Goal: Task Accomplishment & Management: Use online tool/utility

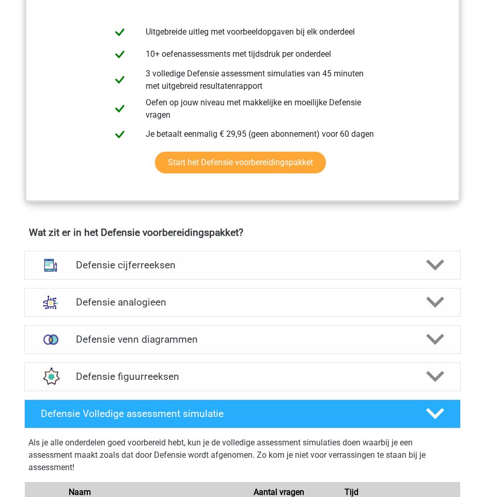
scroll to position [551, 0]
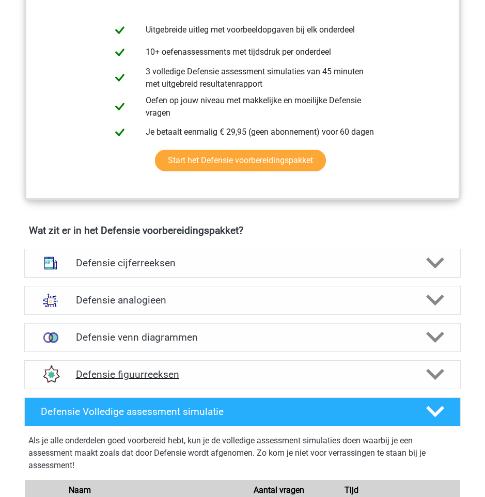
click at [192, 377] on h4 "Defensie figuurreeksen" at bounding box center [242, 374] width 333 height 12
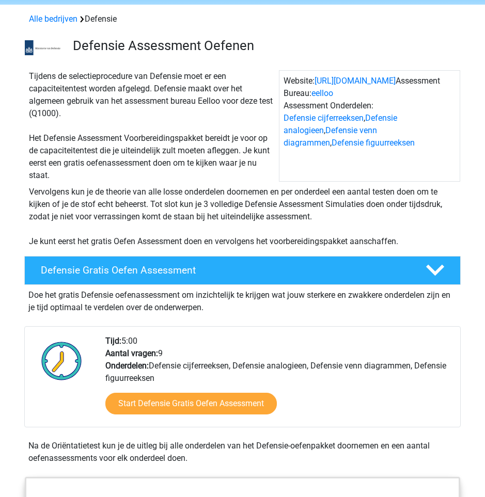
scroll to position [0, 0]
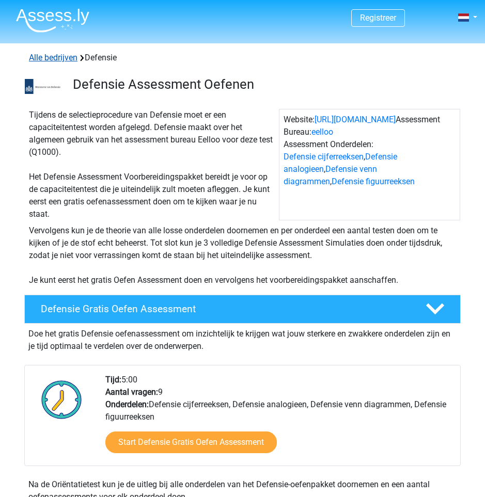
click at [63, 61] on link "Alle bedrijven" at bounding box center [53, 58] width 49 height 10
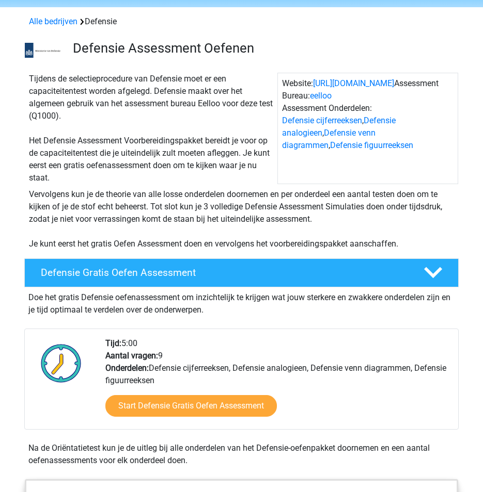
scroll to position [52, 0]
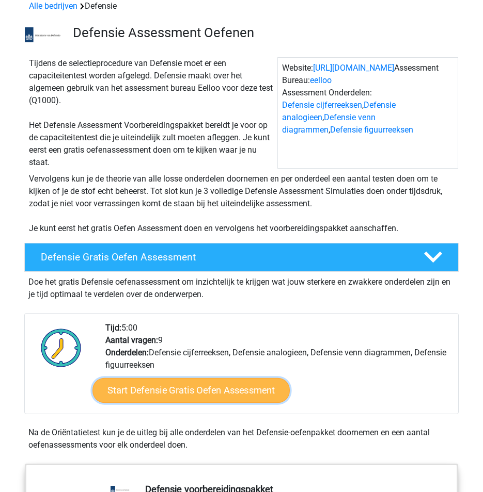
click at [201, 400] on link "Start Defensie Gratis Oefen Assessment" at bounding box center [190, 390] width 197 height 25
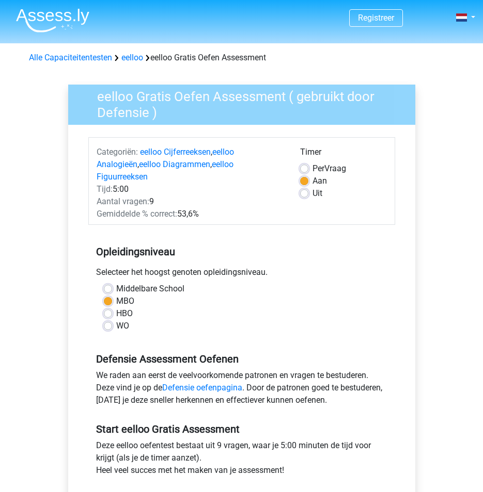
scroll to position [52, 0]
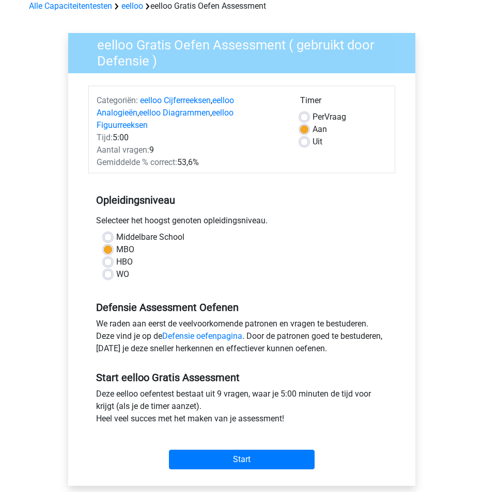
click at [309, 111] on div "Per Vraag" at bounding box center [343, 117] width 86 height 12
click at [300, 126] on div "Aan" at bounding box center [343, 129] width 86 height 12
click at [312, 114] on label "Per Vraag" at bounding box center [329, 117] width 34 height 12
click at [302, 114] on input "Per Vraag" at bounding box center [304, 116] width 8 height 10
radio input "true"
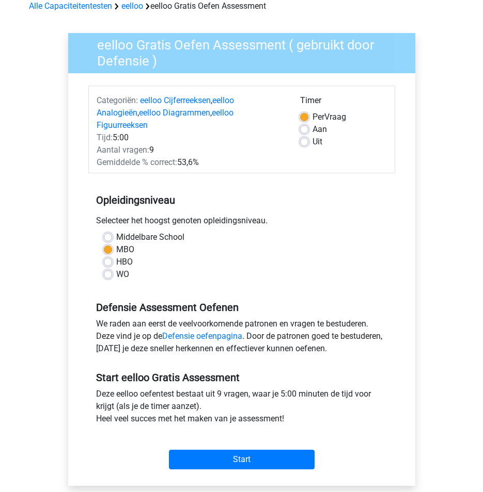
click at [307, 178] on div "Opleidingsniveau Selecteer het hoogst genoten opleidingsniveau. Middelbare Scho…" at bounding box center [241, 233] width 307 height 111
click at [312, 142] on label "Uit" at bounding box center [317, 142] width 10 height 12
click at [306, 142] on input "Uit" at bounding box center [304, 141] width 8 height 10
radio input "true"
click at [312, 131] on label "Aan" at bounding box center [319, 129] width 14 height 12
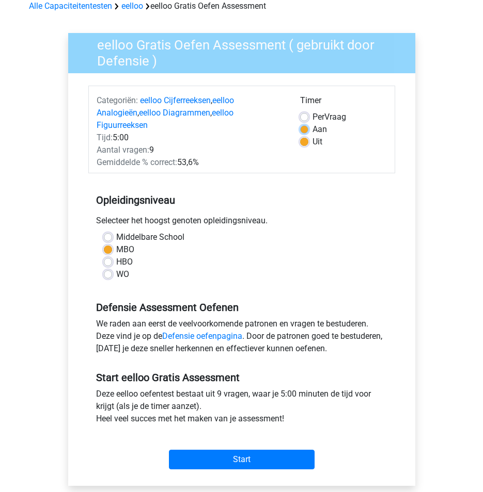
click at [304, 131] on input "Aan" at bounding box center [304, 128] width 8 height 10
radio input "true"
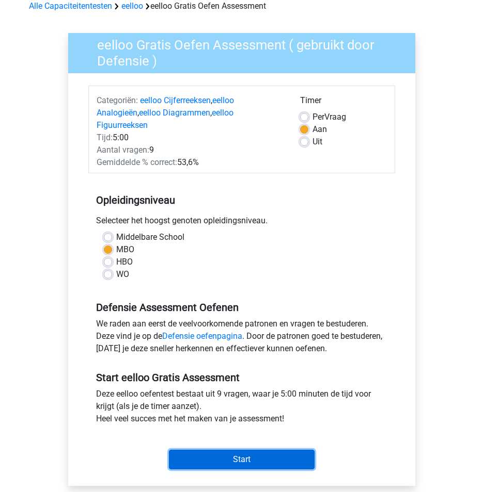
click at [256, 450] on input "Start" at bounding box center [242, 460] width 146 height 20
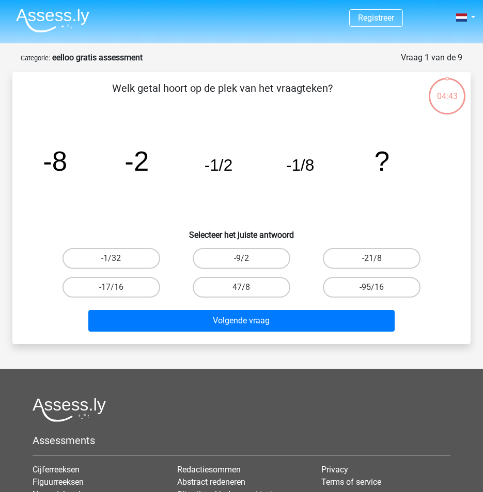
click at [242, 260] on input "-9/2" at bounding box center [244, 262] width 7 height 7
radio input "true"
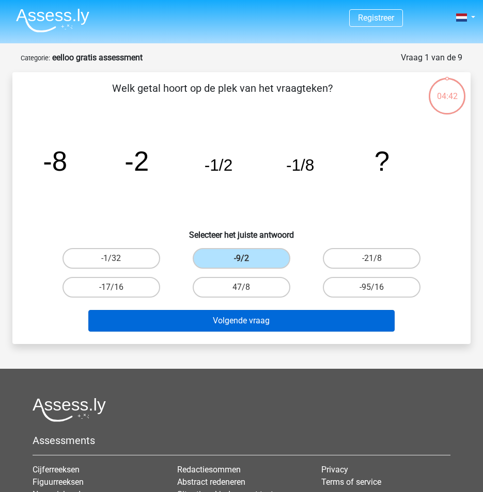
drag, startPoint x: 245, startPoint y: 334, endPoint x: 246, endPoint y: 321, distance: 13.5
click at [245, 331] on div "Volgende vraag" at bounding box center [241, 323] width 391 height 26
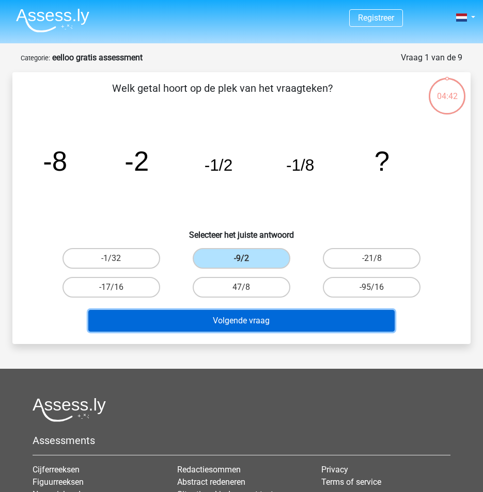
click at [248, 312] on button "Volgende vraag" at bounding box center [241, 321] width 306 height 22
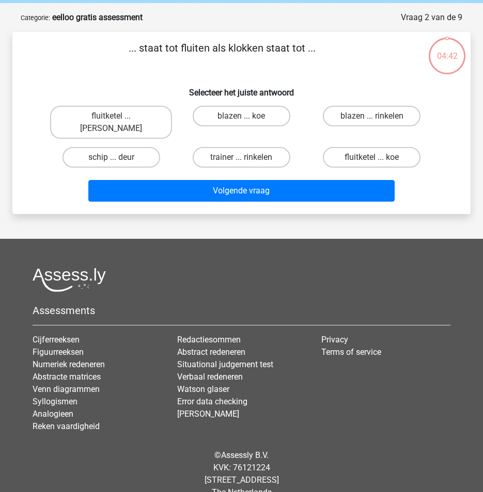
scroll to position [47, 0]
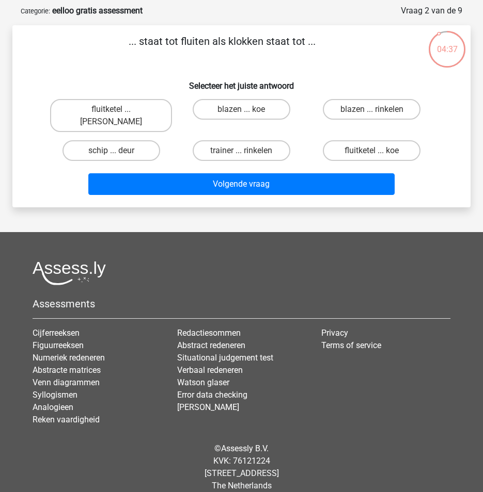
drag, startPoint x: 134, startPoint y: 36, endPoint x: 288, endPoint y: 52, distance: 154.7
click at [287, 52] on p "... staat tot fluiten als klokken staat tot ..." at bounding box center [222, 49] width 386 height 31
drag, startPoint x: 288, startPoint y: 52, endPoint x: 339, endPoint y: 76, distance: 56.6
click at [339, 76] on h6 "Selecteer het juiste antwoord" at bounding box center [241, 82] width 425 height 18
click at [136, 106] on label "fluitketel ... luiden" at bounding box center [111, 115] width 122 height 33
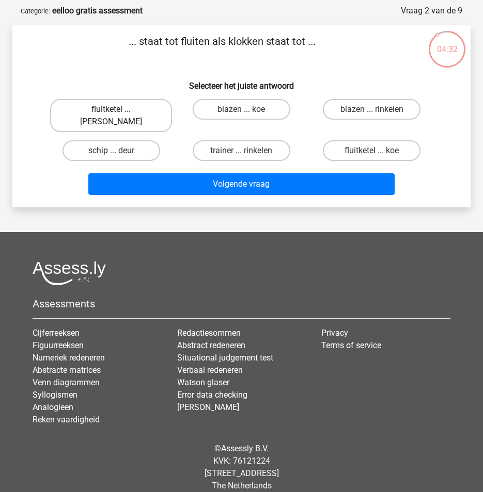
click at [118, 109] on input "fluitketel ... luiden" at bounding box center [114, 112] width 7 height 7
radio input "true"
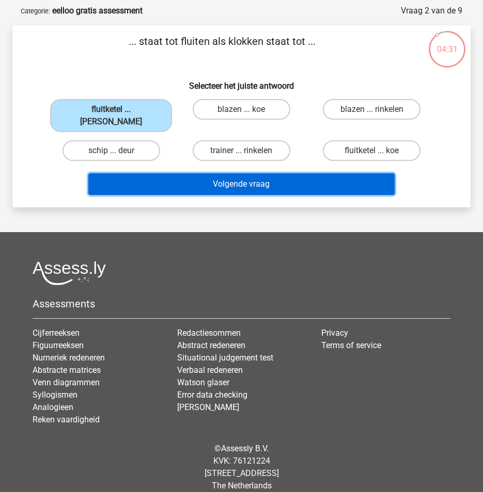
click at [212, 174] on button "Volgende vraag" at bounding box center [241, 184] width 306 height 22
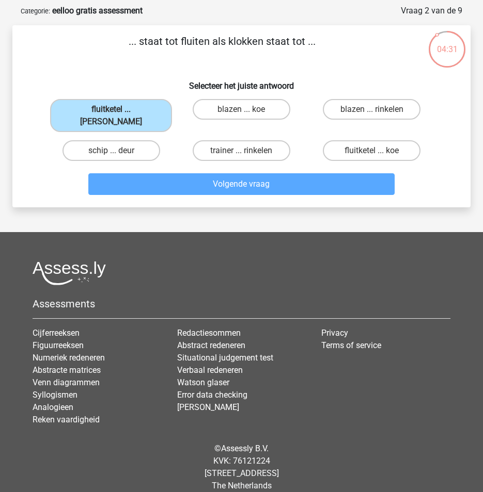
scroll to position [52, 0]
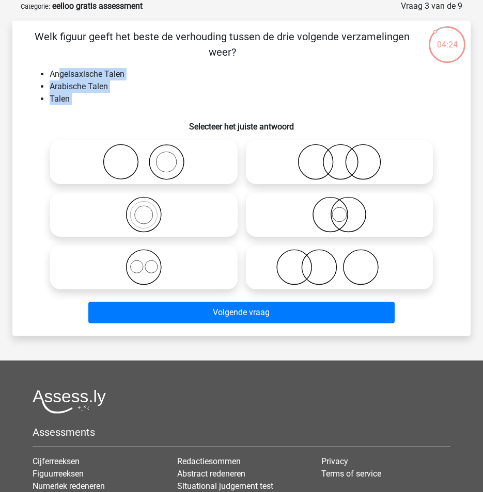
drag, startPoint x: 58, startPoint y: 77, endPoint x: 103, endPoint y: 111, distance: 55.9
click at [103, 111] on div "Welk figuur geeft het beste de verhouding tussen de drie volgende verzamelingen…" at bounding box center [241, 178] width 449 height 299
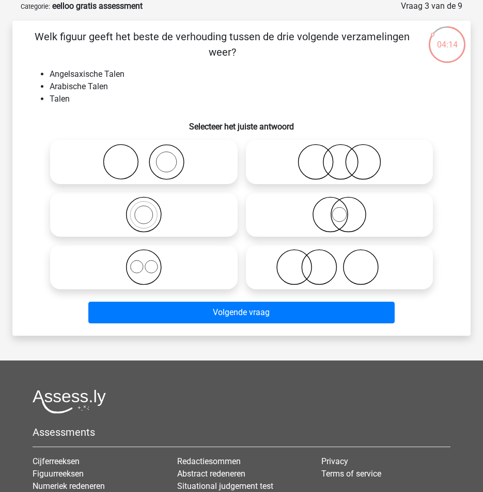
click at [222, 168] on icon at bounding box center [143, 162] width 179 height 36
click at [150, 157] on input "radio" at bounding box center [146, 153] width 7 height 7
radio input "true"
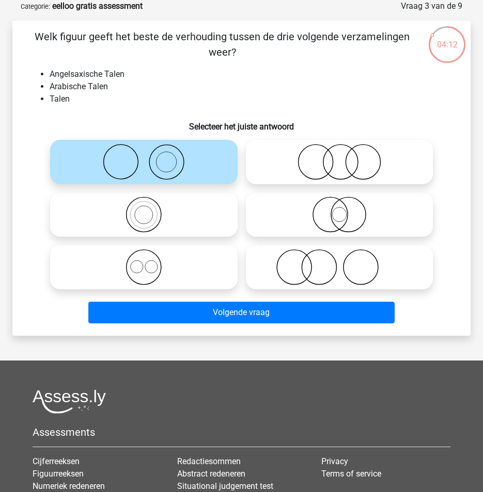
click at [190, 159] on icon at bounding box center [143, 162] width 179 height 36
click at [150, 157] on input "radio" at bounding box center [146, 153] width 7 height 7
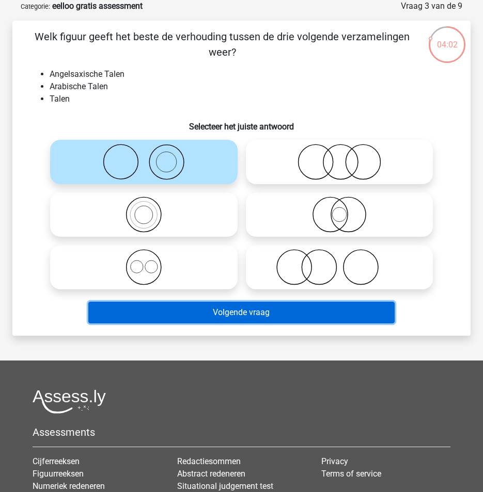
click at [329, 308] on button "Volgende vraag" at bounding box center [241, 313] width 306 height 22
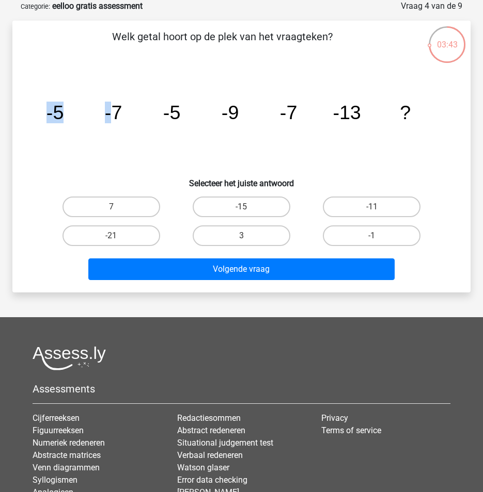
drag, startPoint x: 114, startPoint y: 119, endPoint x: 34, endPoint y: 118, distance: 79.5
click at [34, 118] on div "image/svg+xml -5 -7 -5 -9 -7 -13 ?" at bounding box center [241, 119] width 425 height 102
click at [170, 107] on tspan "-5" at bounding box center [171, 113] width 17 height 22
click at [245, 232] on label "3" at bounding box center [241, 236] width 98 height 21
click at [245, 236] on input "3" at bounding box center [244, 239] width 7 height 7
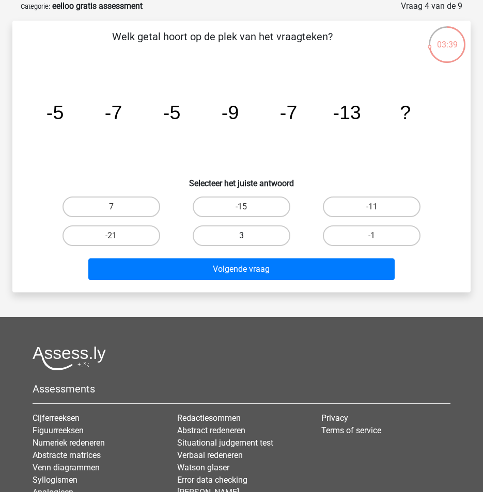
radio input "true"
click at [133, 241] on label "-21" at bounding box center [111, 236] width 98 height 21
click at [118, 241] on input "-21" at bounding box center [114, 239] width 7 height 7
radio input "true"
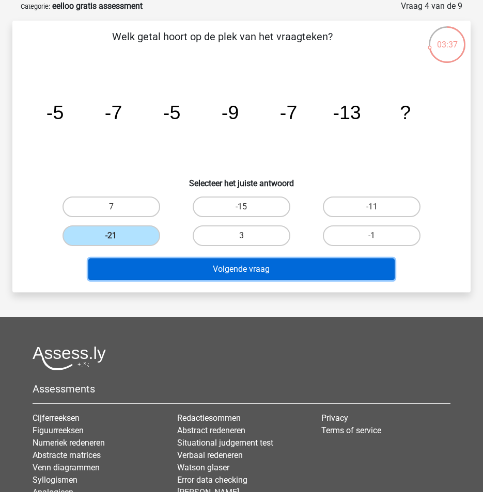
click at [256, 268] on button "Volgende vraag" at bounding box center [241, 270] width 306 height 22
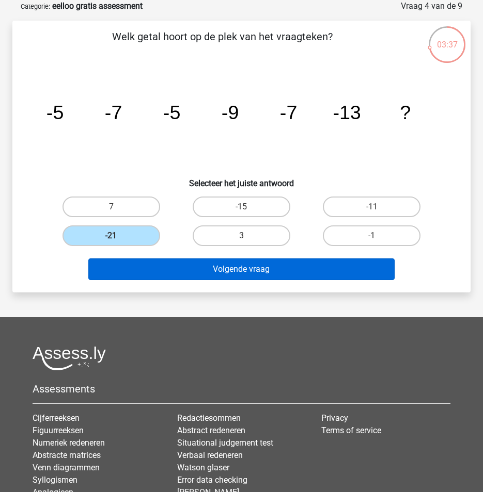
scroll to position [47, 0]
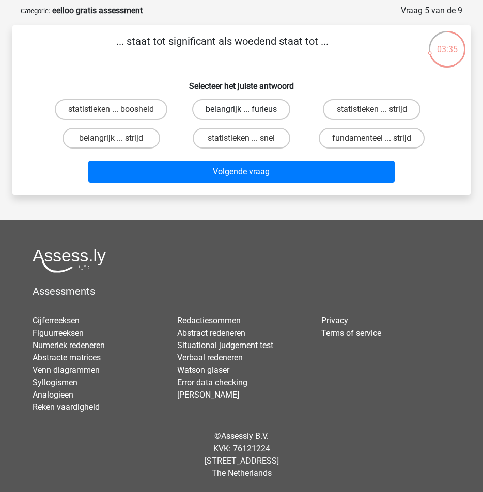
click at [245, 109] on input "belangrijk ... furieus" at bounding box center [244, 112] width 7 height 7
radio input "true"
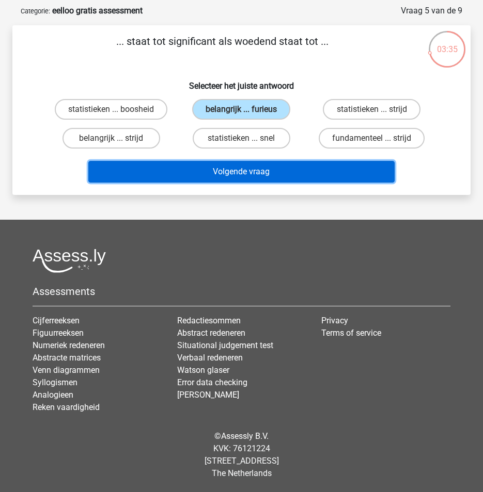
click at [268, 166] on button "Volgende vraag" at bounding box center [241, 172] width 306 height 22
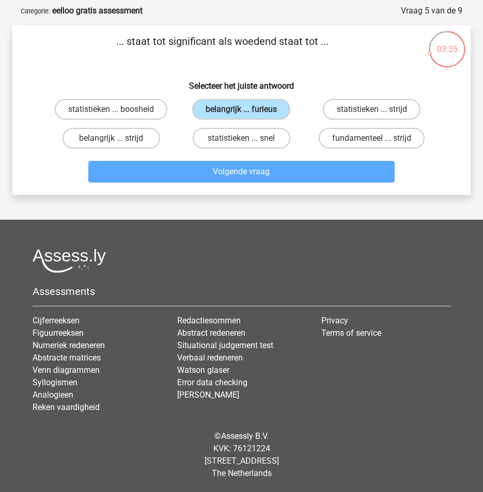
scroll to position [52, 0]
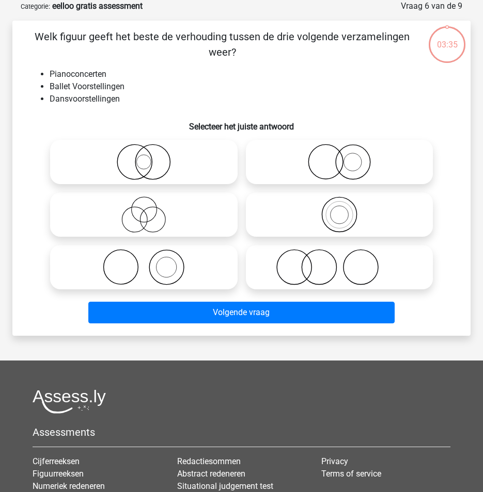
drag, startPoint x: 249, startPoint y: 233, endPoint x: 263, endPoint y: 278, distance: 47.5
click at [263, 278] on div at bounding box center [241, 215] width 391 height 158
click at [217, 277] on icon at bounding box center [143, 267] width 179 height 36
click at [150, 262] on input "radio" at bounding box center [146, 258] width 7 height 7
radio input "true"
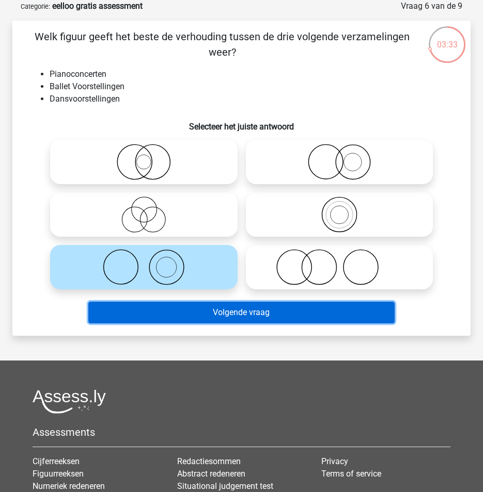
click at [242, 313] on button "Volgende vraag" at bounding box center [241, 313] width 306 height 22
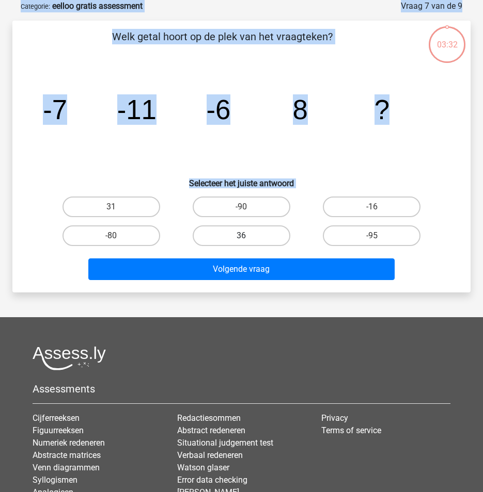
click at [240, 240] on label "36" at bounding box center [241, 236] width 98 height 21
click at [241, 240] on input "36" at bounding box center [244, 239] width 7 height 7
radio input "true"
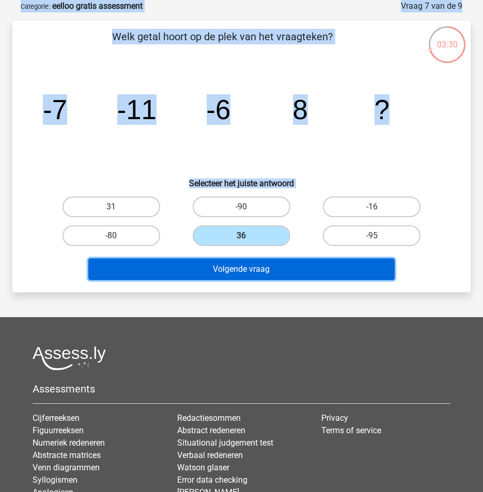
click at [261, 269] on button "Volgende vraag" at bounding box center [241, 270] width 306 height 22
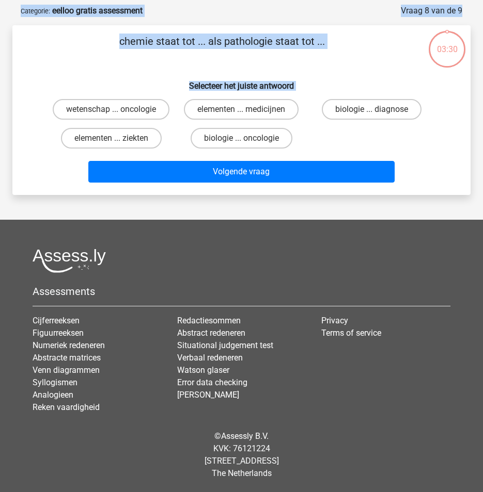
scroll to position [47, 0]
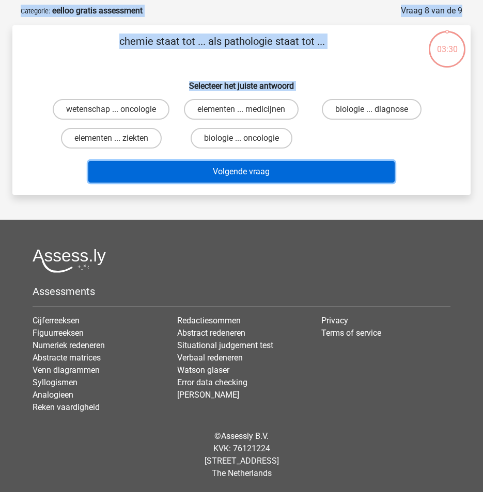
click at [323, 172] on button "Volgende vraag" at bounding box center [241, 172] width 306 height 22
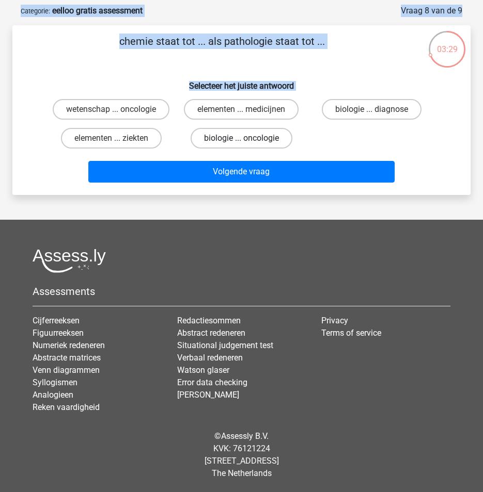
click at [250, 147] on label "biologie ... oncologie" at bounding box center [241, 138] width 102 height 21
click at [248, 145] on input "biologie ... oncologie" at bounding box center [244, 141] width 7 height 7
radio input "true"
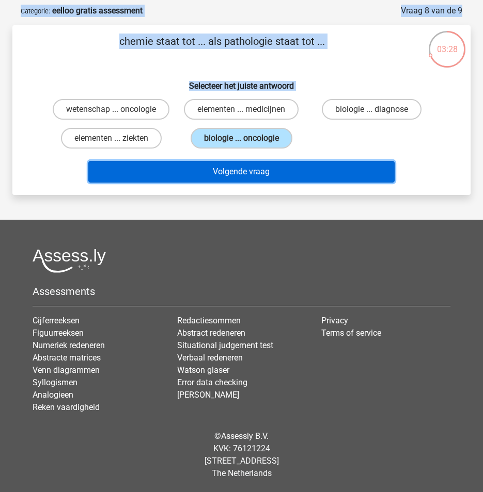
click at [254, 172] on button "Volgende vraag" at bounding box center [241, 172] width 306 height 22
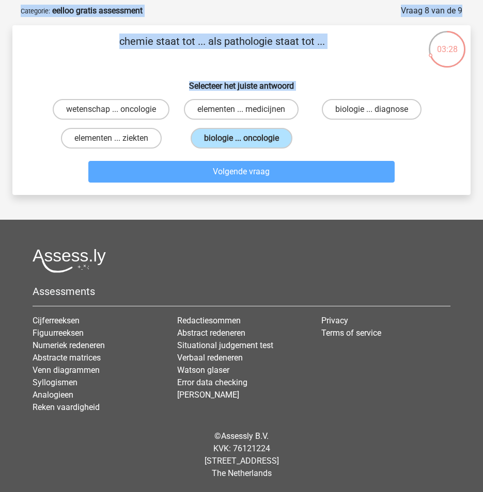
scroll to position [52, 0]
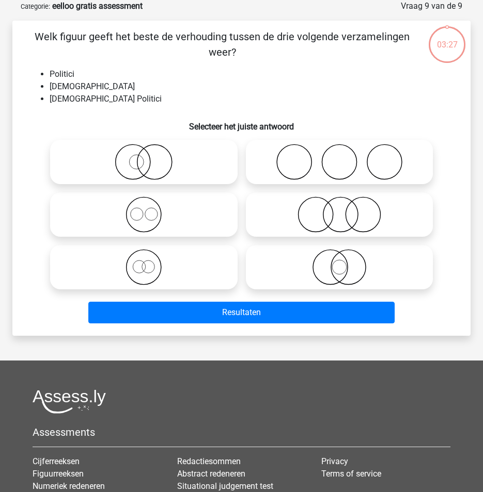
click at [248, 161] on label at bounding box center [339, 162] width 187 height 44
click at [339, 157] on input "radio" at bounding box center [342, 153] width 7 height 7
radio input "true"
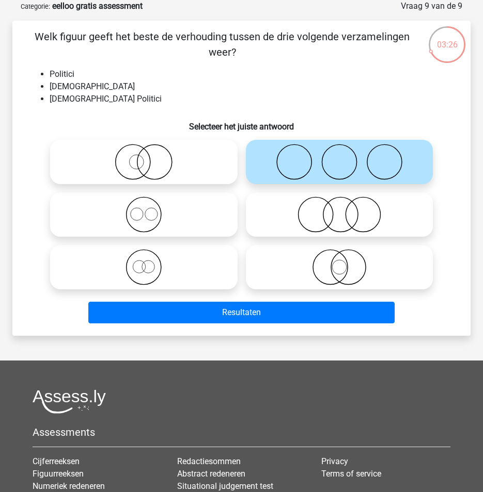
click at [272, 283] on icon at bounding box center [339, 267] width 179 height 36
click at [339, 262] on input "radio" at bounding box center [342, 258] width 7 height 7
radio input "true"
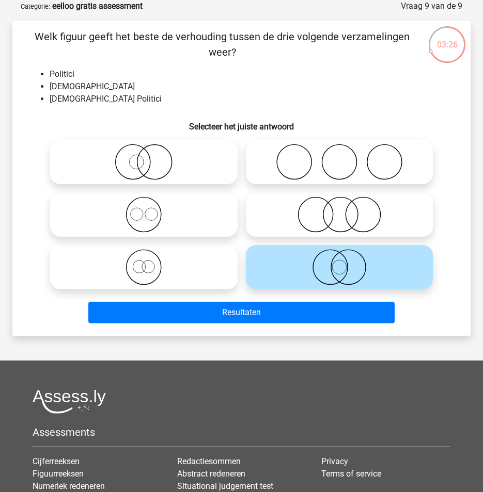
click at [271, 288] on label at bounding box center [339, 267] width 187 height 44
click at [339, 262] on input "radio" at bounding box center [342, 258] width 7 height 7
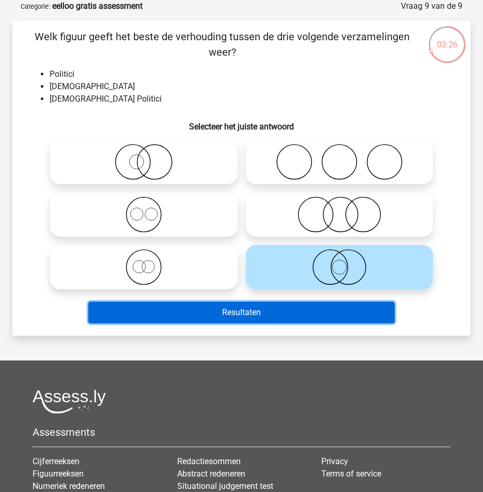
click at [267, 304] on button "Resultaten" at bounding box center [241, 313] width 306 height 22
